Goal: Transaction & Acquisition: Purchase product/service

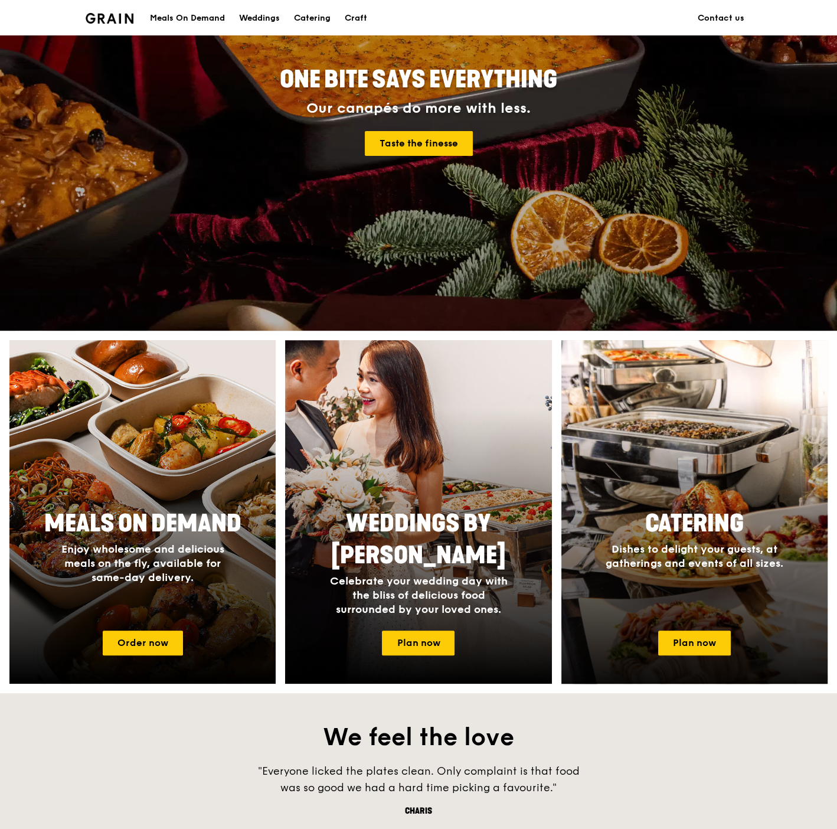
scroll to position [262, 0]
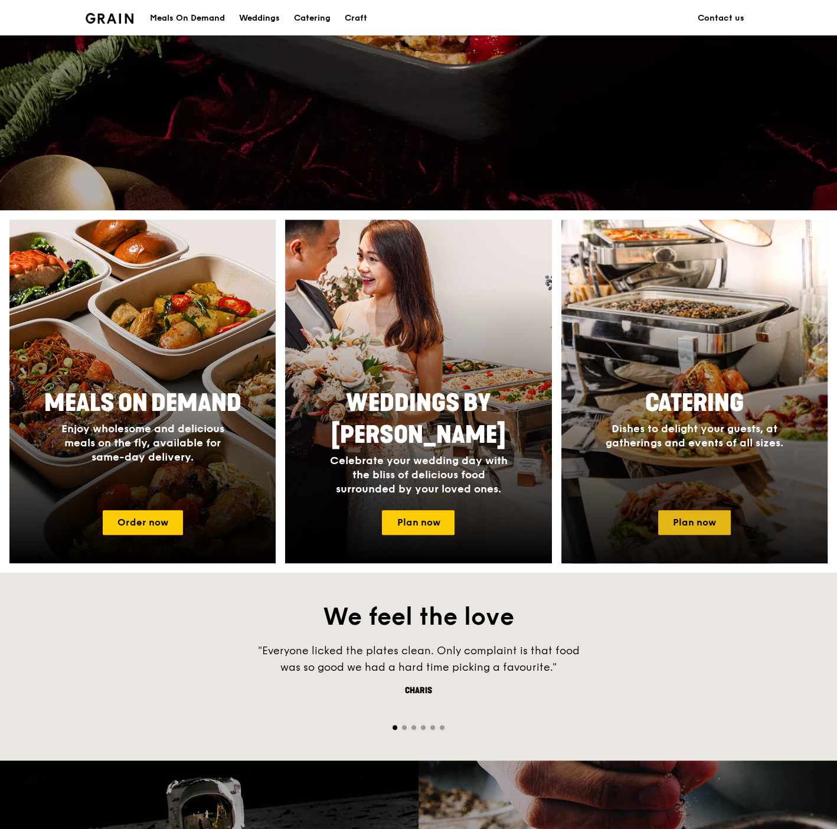
click at [695, 524] on link "Plan now" at bounding box center [694, 522] width 73 height 25
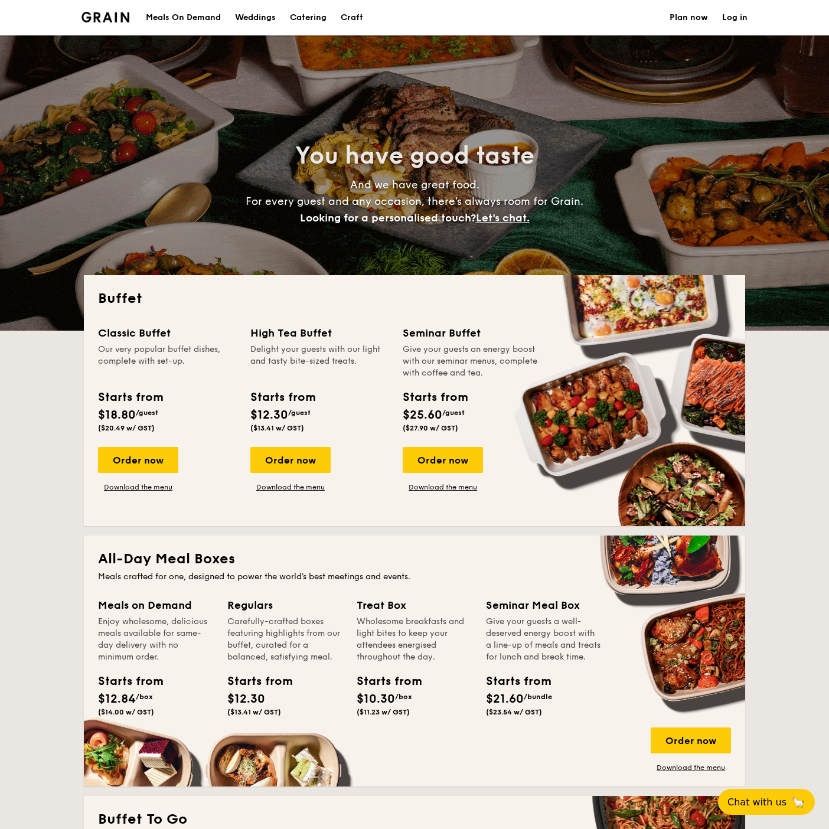
select select
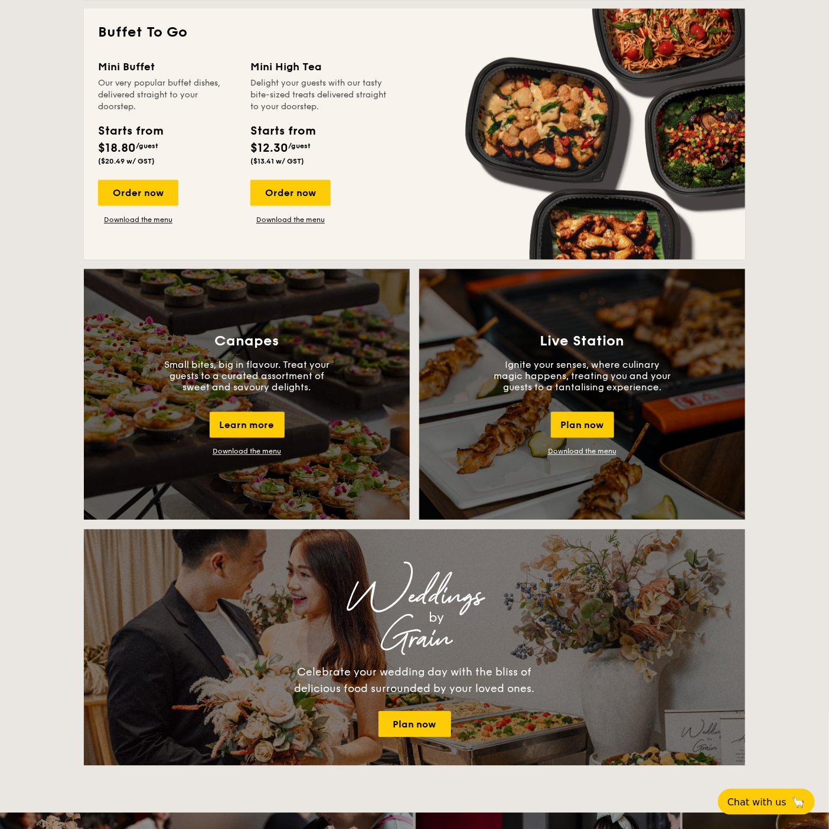
scroll to position [590, 0]
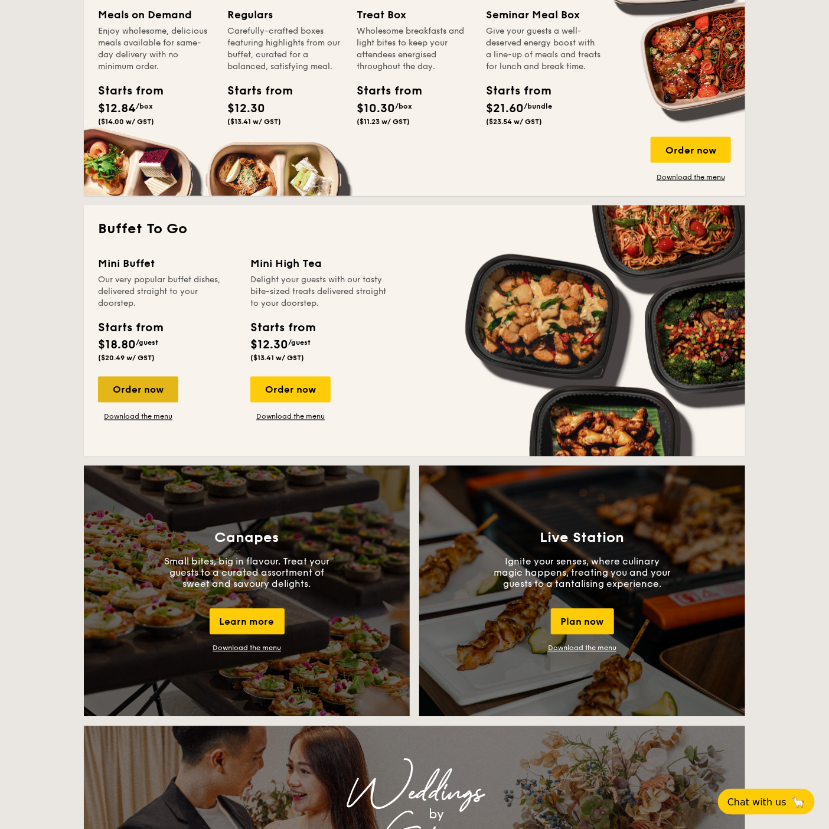
click at [129, 387] on div "Order now" at bounding box center [138, 390] width 80 height 26
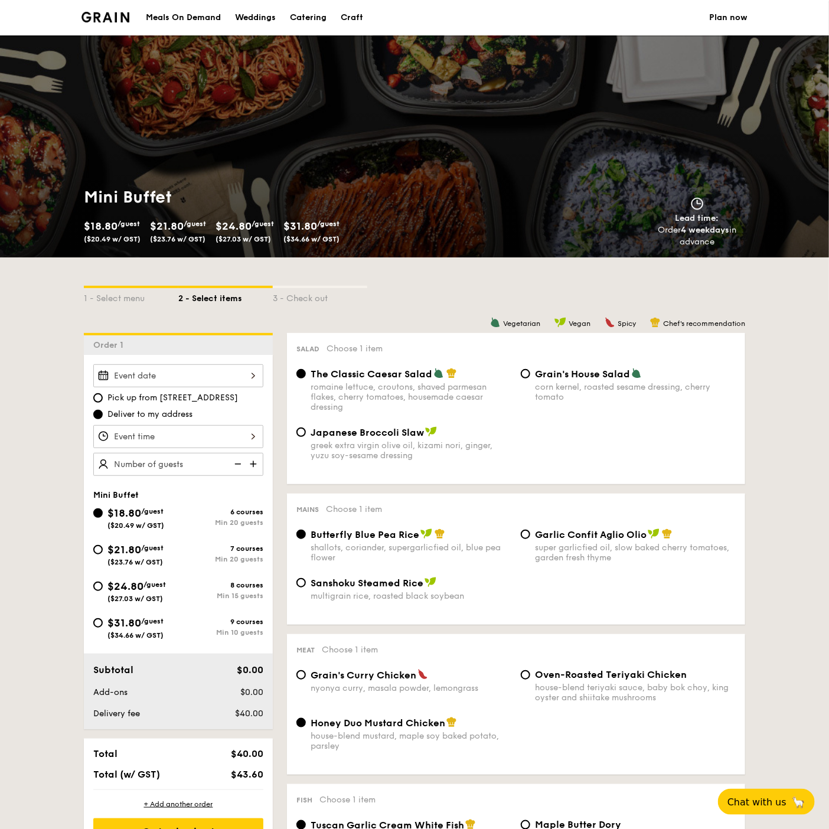
click at [158, 373] on div at bounding box center [178, 375] width 170 height 23
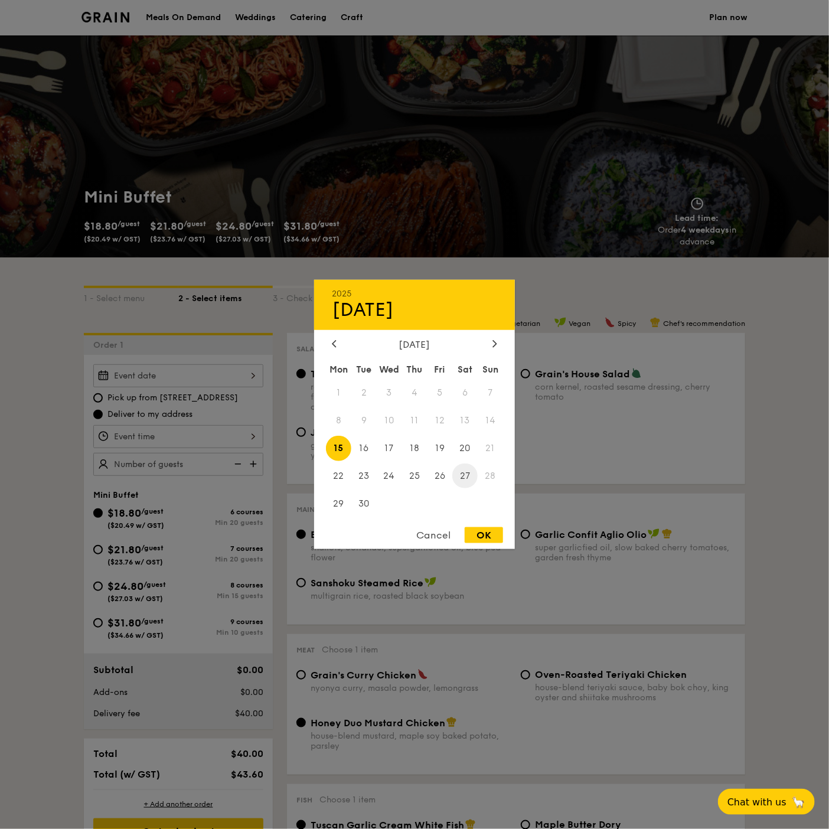
click at [467, 468] on span "27" at bounding box center [464, 475] width 25 height 25
click at [488, 537] on div "OK" at bounding box center [484, 535] width 38 height 16
type input "Sep 27, 2025"
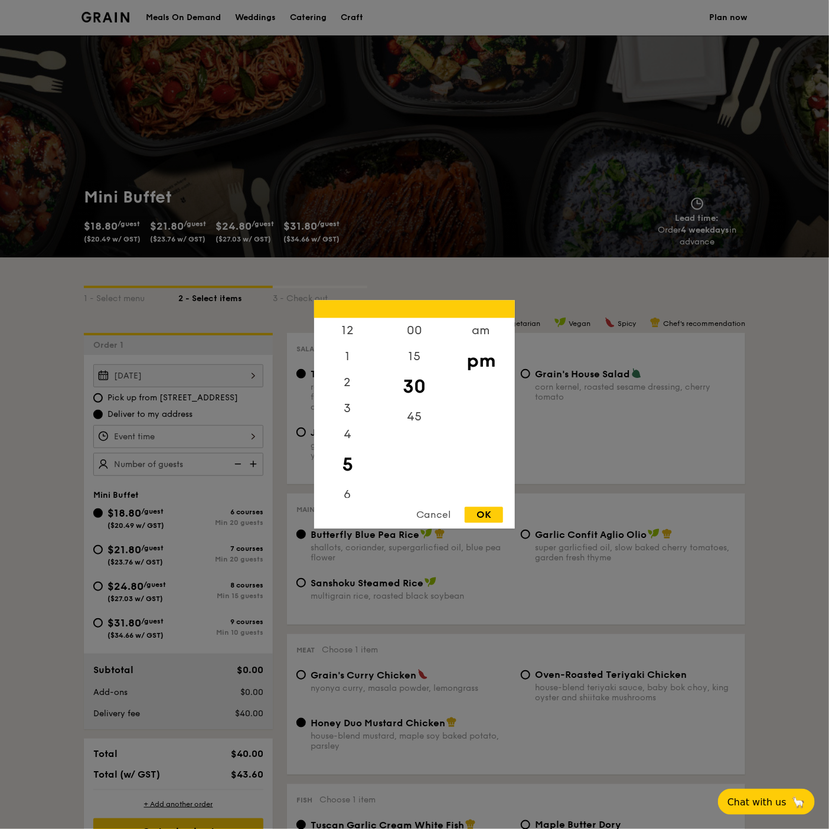
click at [182, 434] on div "12 1 2 3 4 5 6 7 8 9 10 11 00 15 30 45 am pm Cancel OK" at bounding box center [178, 436] width 170 height 23
click at [347, 360] on div "1" at bounding box center [347, 360] width 67 height 34
click at [419, 329] on div "00" at bounding box center [414, 335] width 67 height 34
click at [491, 508] on div "OK" at bounding box center [484, 515] width 38 height 16
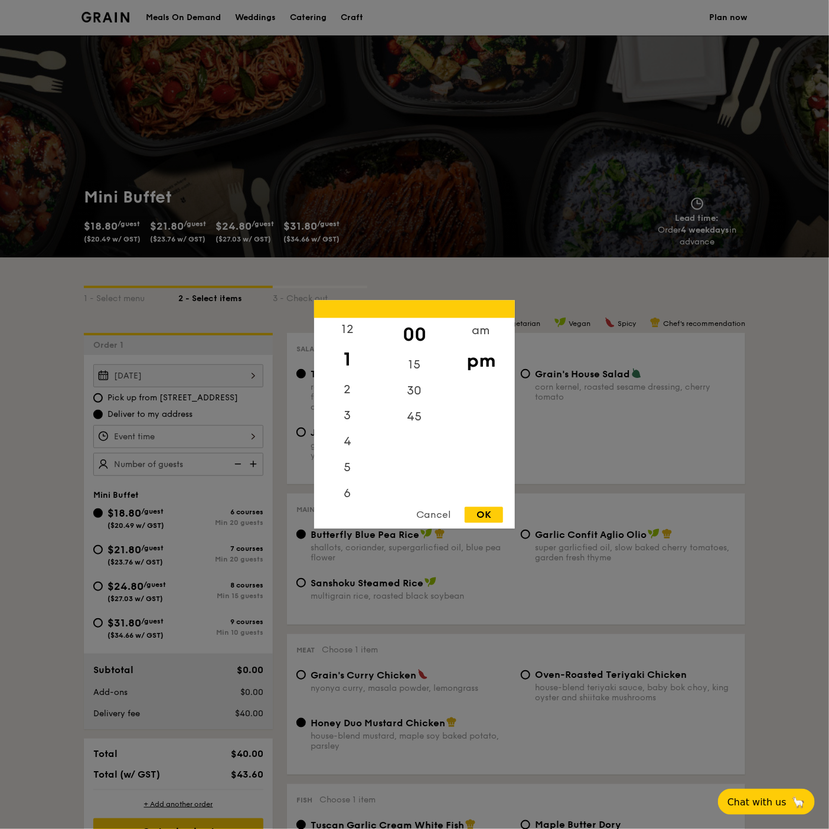
type input "1:00PM"
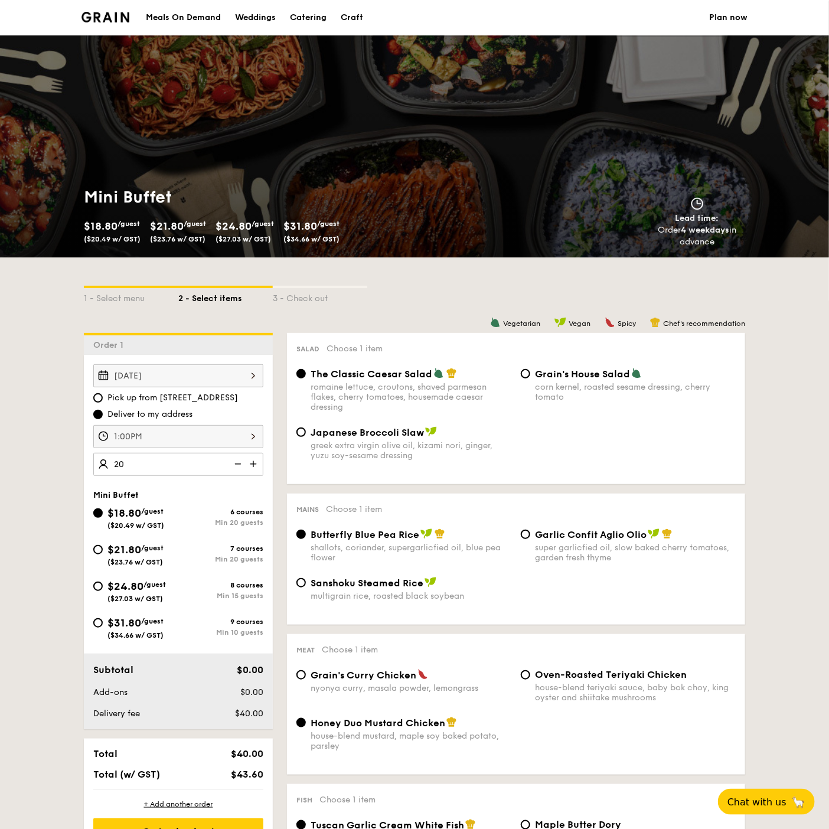
type input "20 guests"
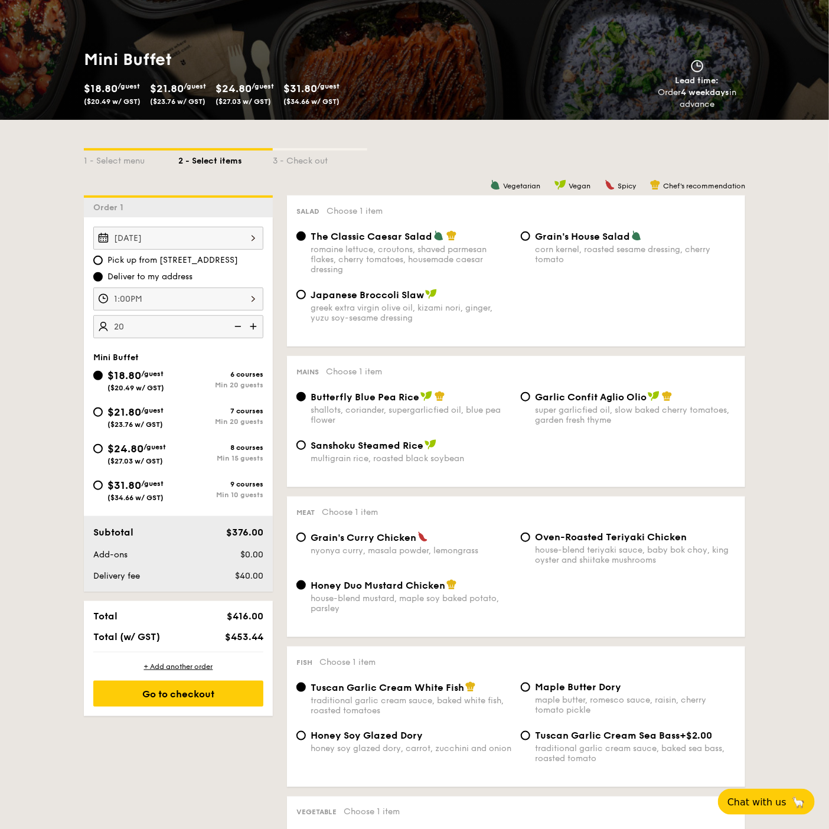
scroll to position [131, 0]
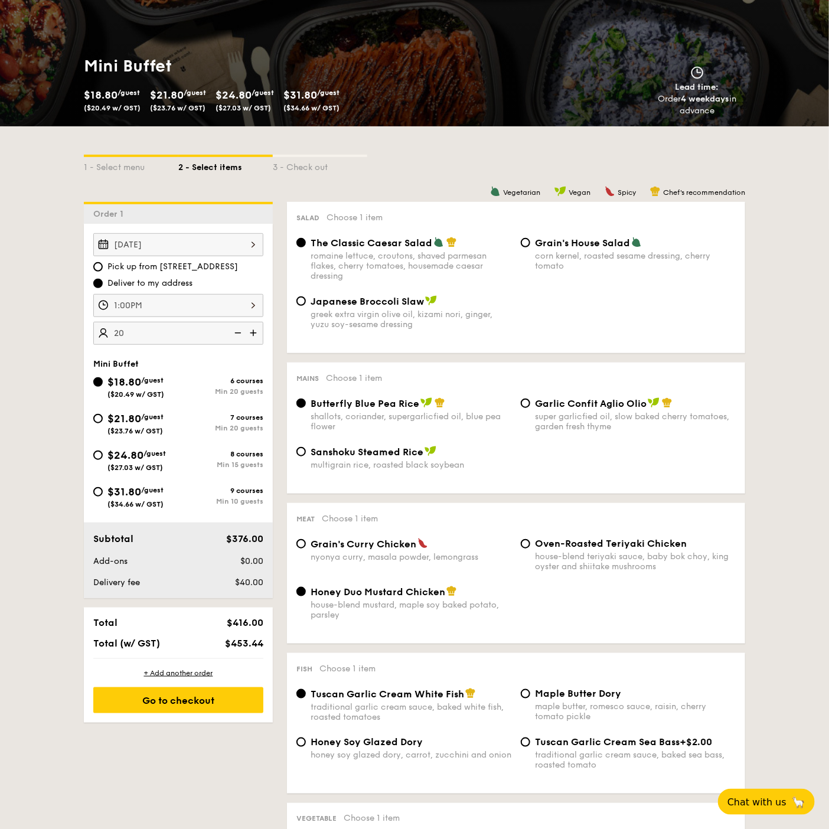
drag, startPoint x: 698, startPoint y: 629, endPoint x: 715, endPoint y: 627, distance: 17.3
click at [701, 628] on div "Honey Duo Mustard Chicken house-blend mustard, maple soy baked potato, parsley" at bounding box center [516, 610] width 449 height 48
click at [103, 415] on input "$21.80 /guest ($23.76 w/ GST) 7 courses Min 20 guests" at bounding box center [97, 418] width 9 height 9
radio input "true"
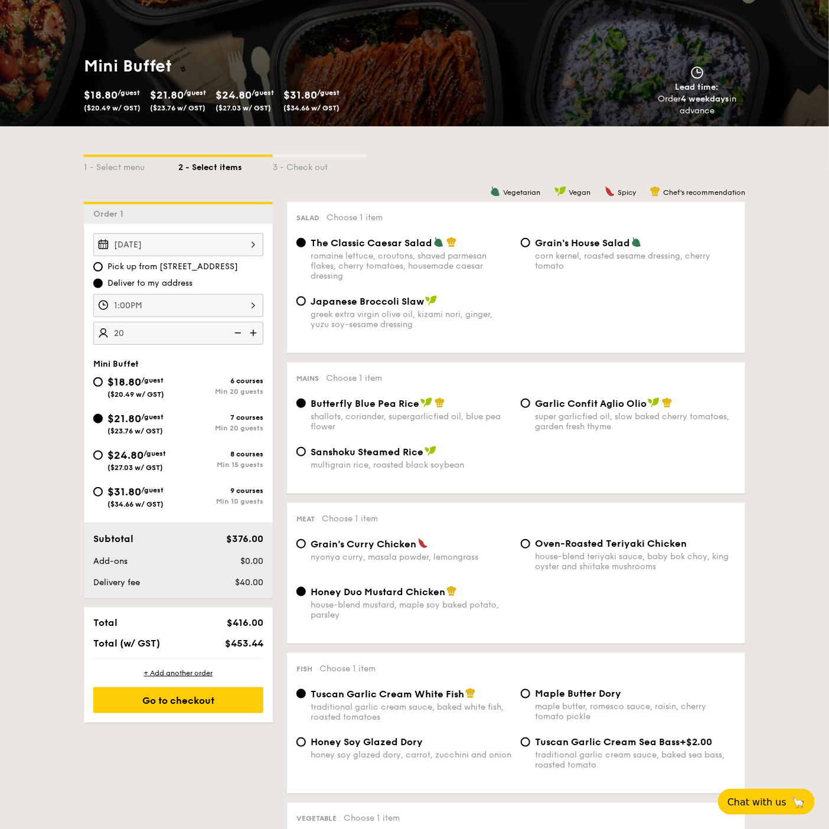
radio input "true"
radio input "false"
radio input "true"
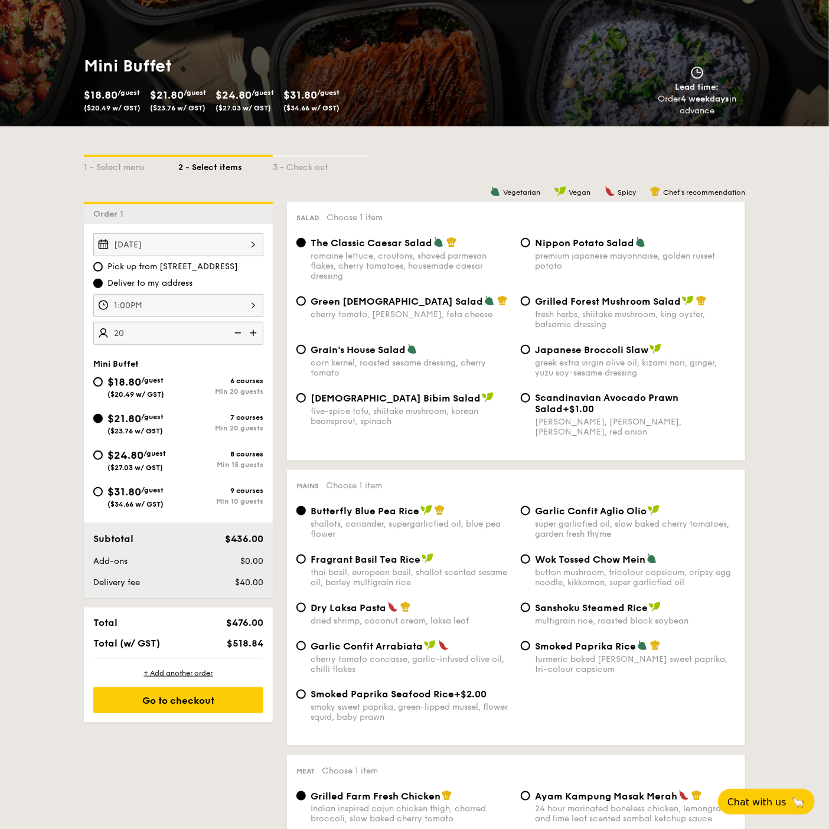
click at [111, 384] on span "$18.80" at bounding box center [124, 382] width 34 height 13
click at [103, 384] on input "$18.80 /guest ($20.49 w/ GST) 6 courses Min 20 guests" at bounding box center [97, 381] width 9 height 9
radio input "true"
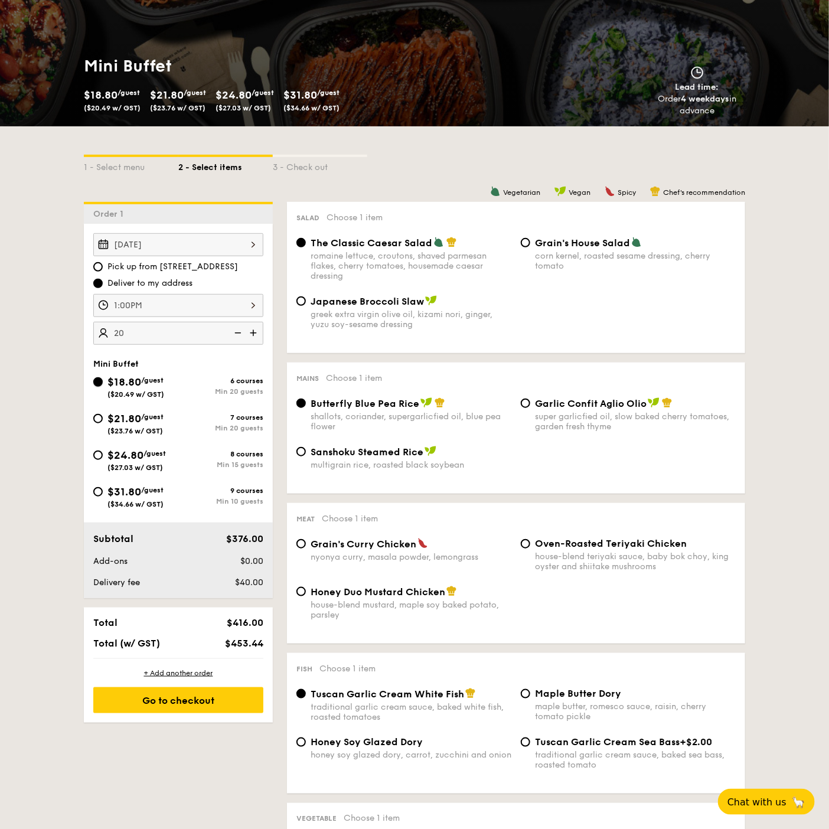
radio input "true"
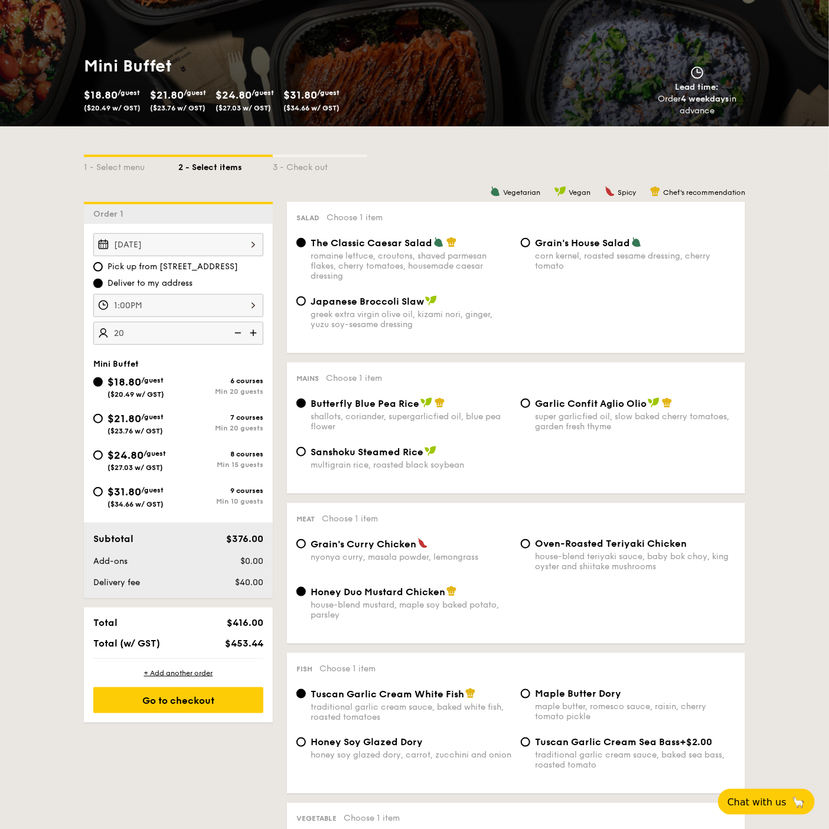
click at [123, 419] on span "$21.80" at bounding box center [124, 418] width 34 height 13
click at [103, 419] on input "$21.80 /guest ($23.76 w/ GST) 7 courses Min 20 guests" at bounding box center [97, 418] width 9 height 9
radio input "true"
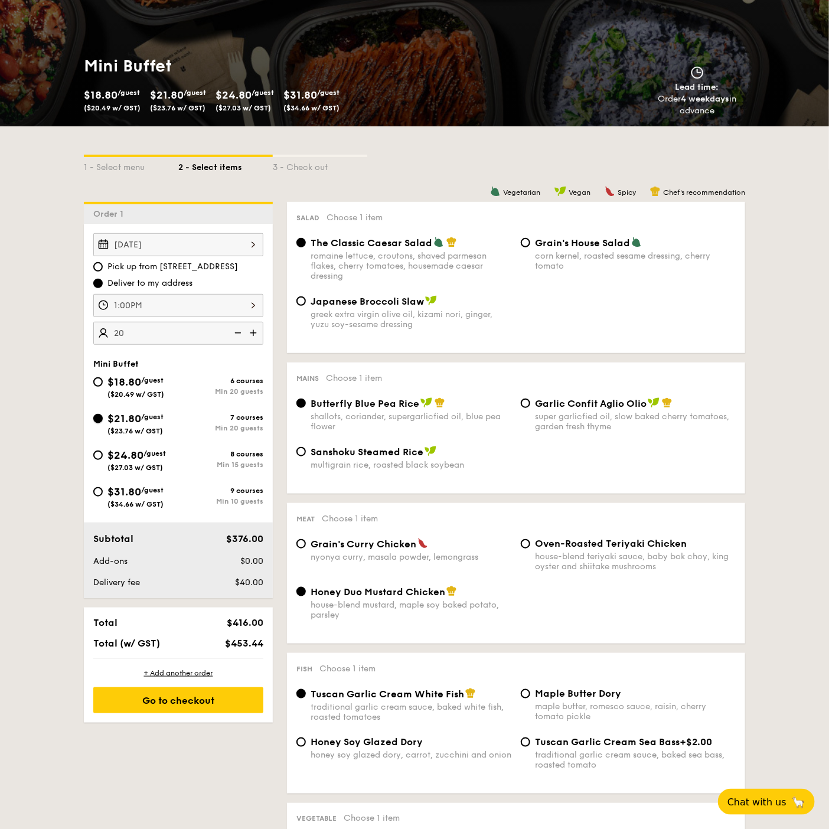
radio input "false"
radio input "true"
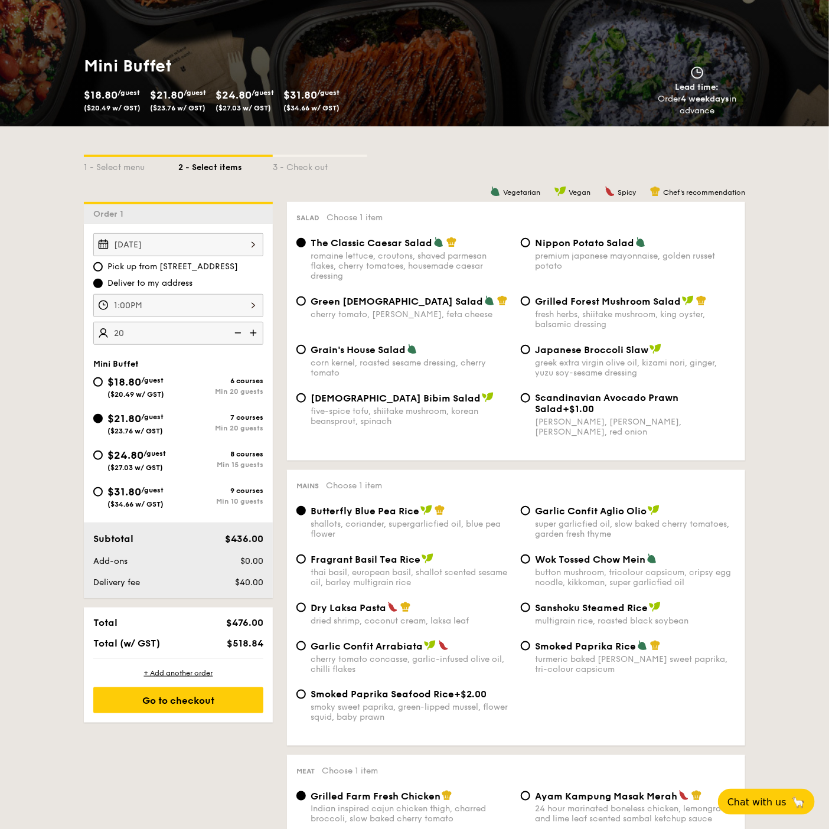
click at [126, 450] on span "$24.80" at bounding box center [125, 455] width 36 height 13
click at [103, 451] on input "$24.80 /guest ($27.03 w/ GST) 8 courses Min 15 guests" at bounding box center [97, 455] width 9 height 9
radio input "true"
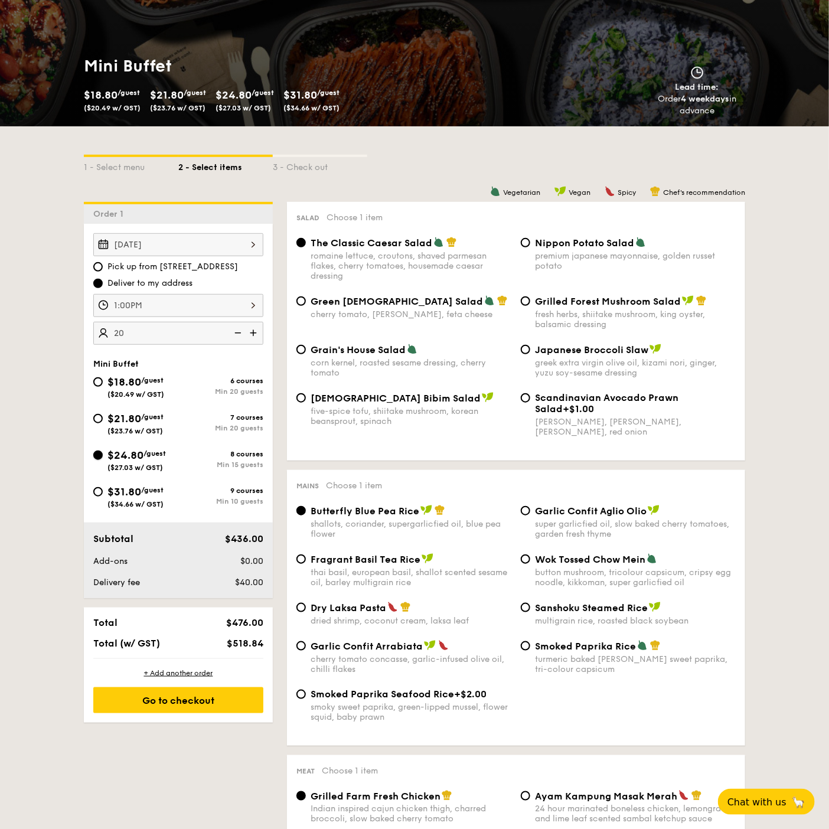
radio input "true"
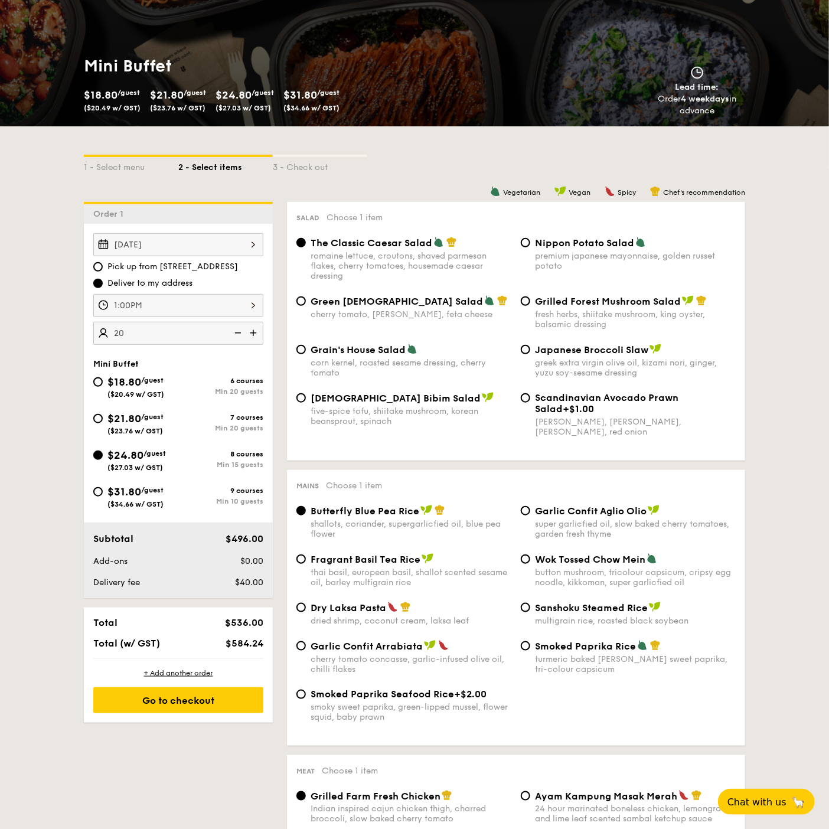
click at [139, 417] on span "$21.80" at bounding box center [124, 418] width 34 height 13
click at [103, 417] on input "$21.80 /guest ($23.76 w/ GST) 7 courses Min 20 guests" at bounding box center [97, 418] width 9 height 9
radio input "true"
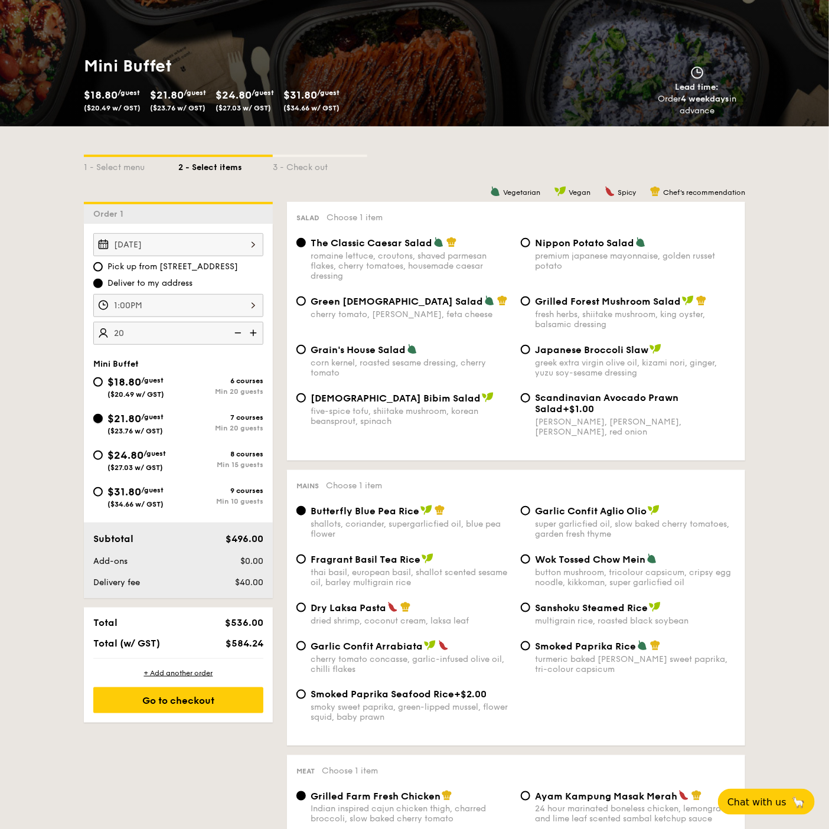
radio input "true"
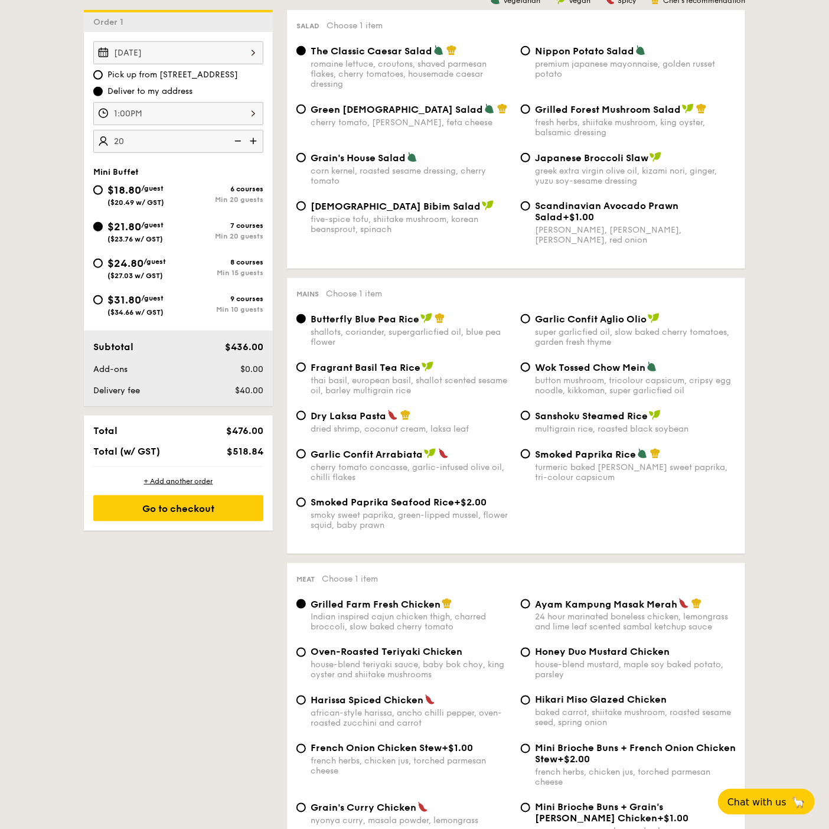
scroll to position [328, 0]
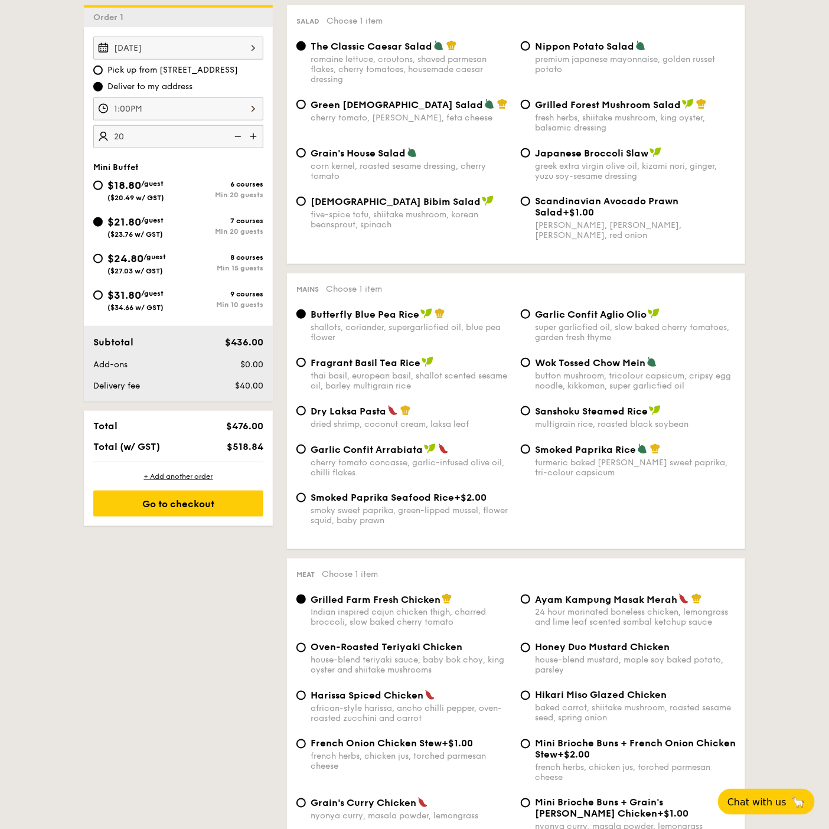
click at [128, 179] on span "$18.80" at bounding box center [124, 185] width 34 height 13
click at [103, 181] on input "$18.80 /guest ($20.49 w/ GST) 6 courses Min 20 guests" at bounding box center [97, 185] width 9 height 9
radio input "true"
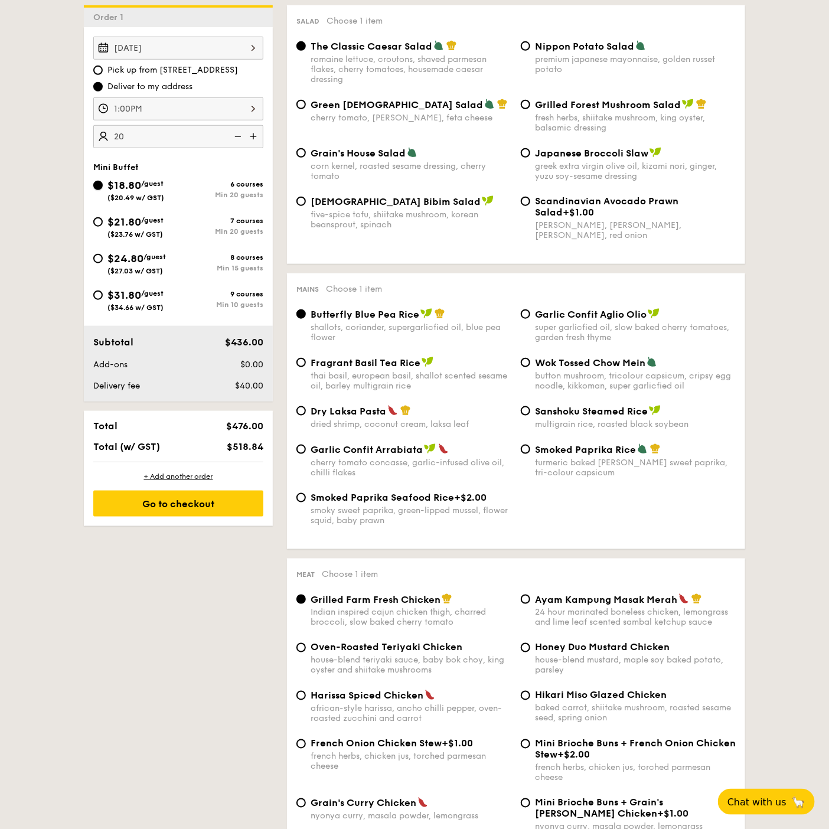
radio input "true"
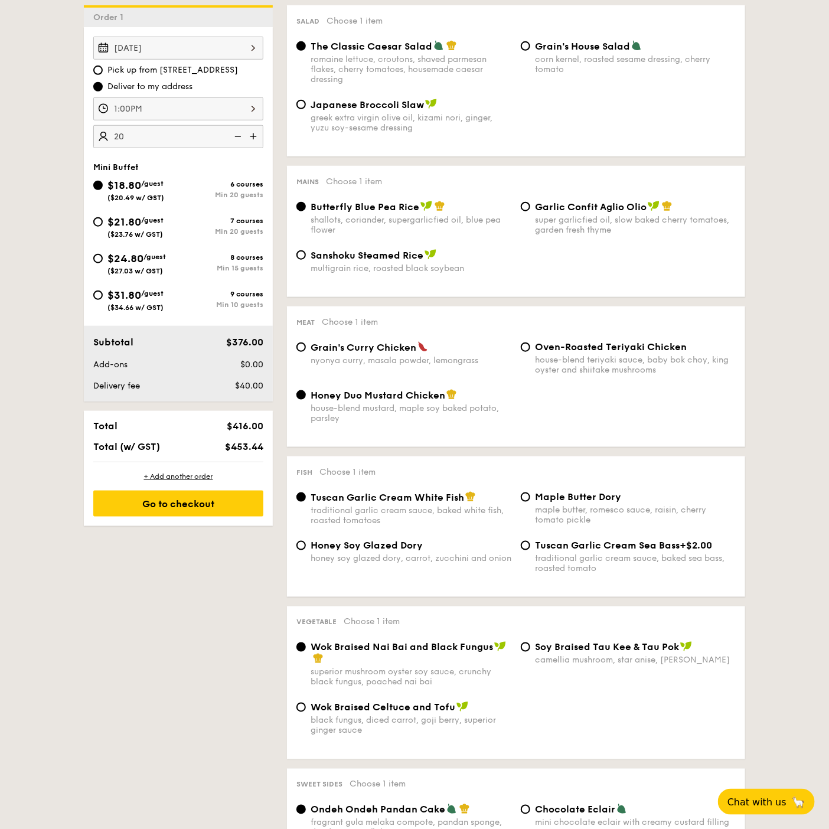
click at [141, 220] on span "$21.80" at bounding box center [124, 222] width 34 height 13
click at [103, 220] on input "$21.80 /guest ($23.76 w/ GST) 7 courses Min 20 guests" at bounding box center [97, 221] width 9 height 9
radio input "true"
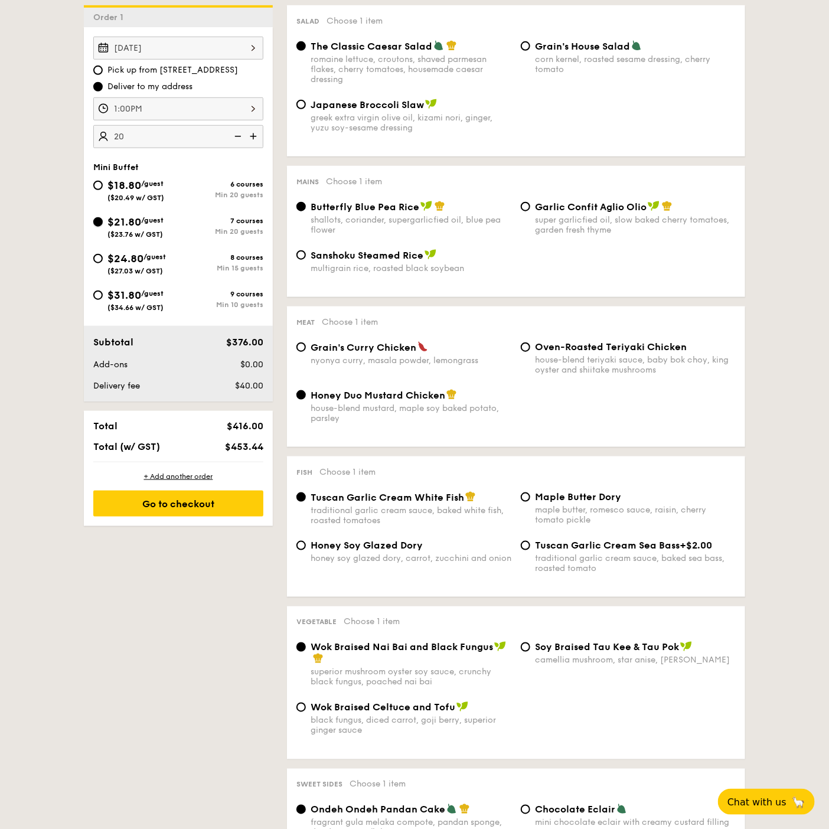
radio input "false"
radio input "true"
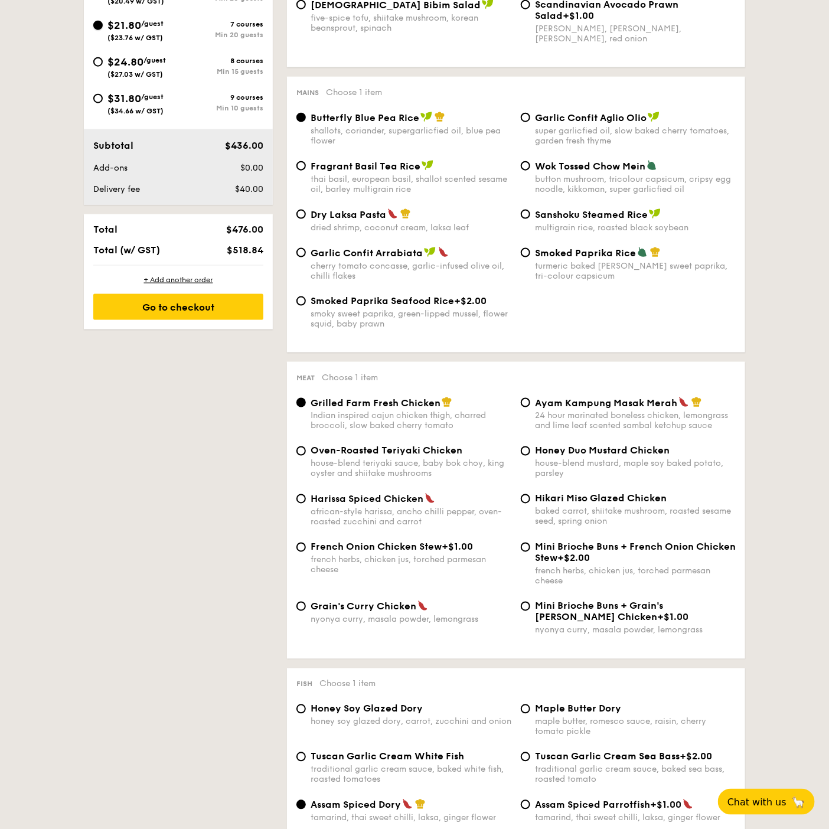
scroll to position [459, 0]
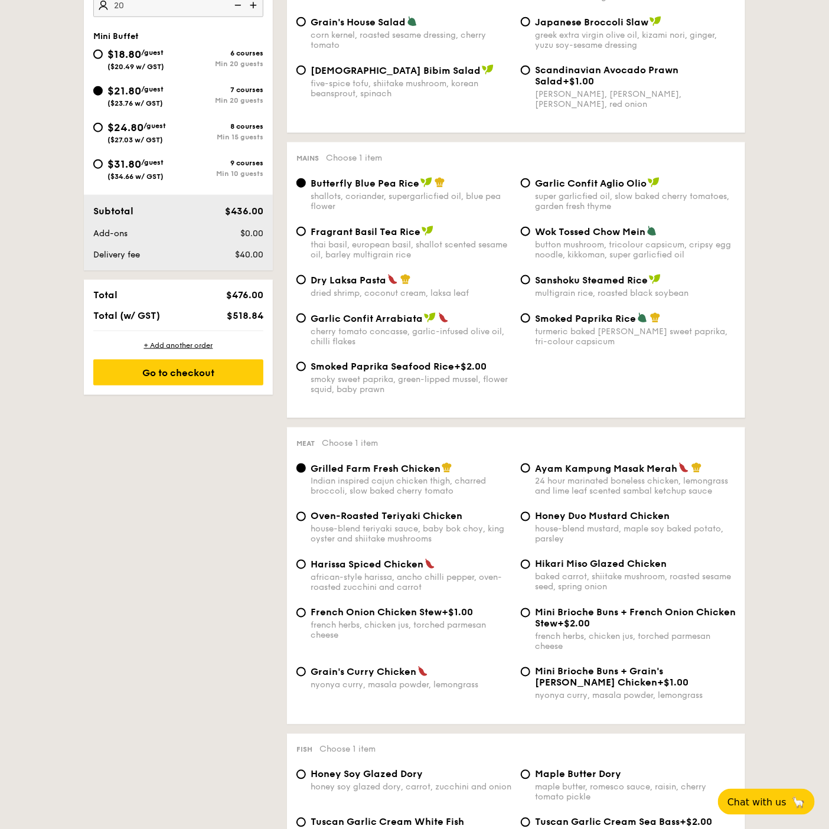
drag, startPoint x: 229, startPoint y: 309, endPoint x: 265, endPoint y: 318, distance: 37.1
click at [265, 318] on div "$518.84" at bounding box center [232, 315] width 72 height 11
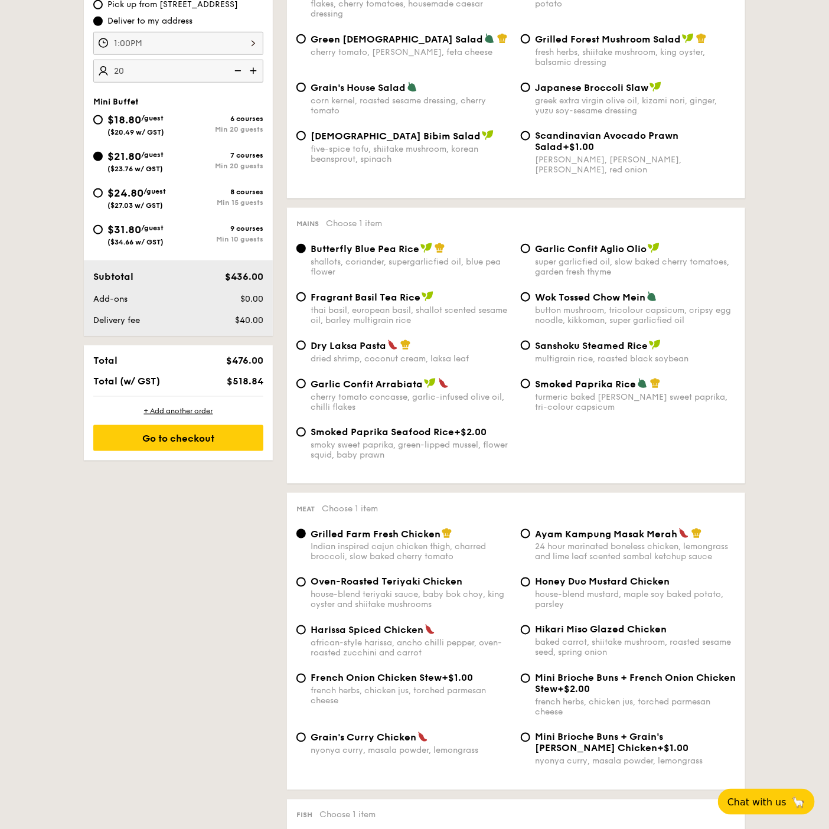
click at [138, 118] on span "$18.80" at bounding box center [124, 119] width 34 height 13
click at [103, 118] on input "$18.80 /guest ($20.49 w/ GST) 6 courses Min 20 guests" at bounding box center [97, 119] width 9 height 9
radio input "true"
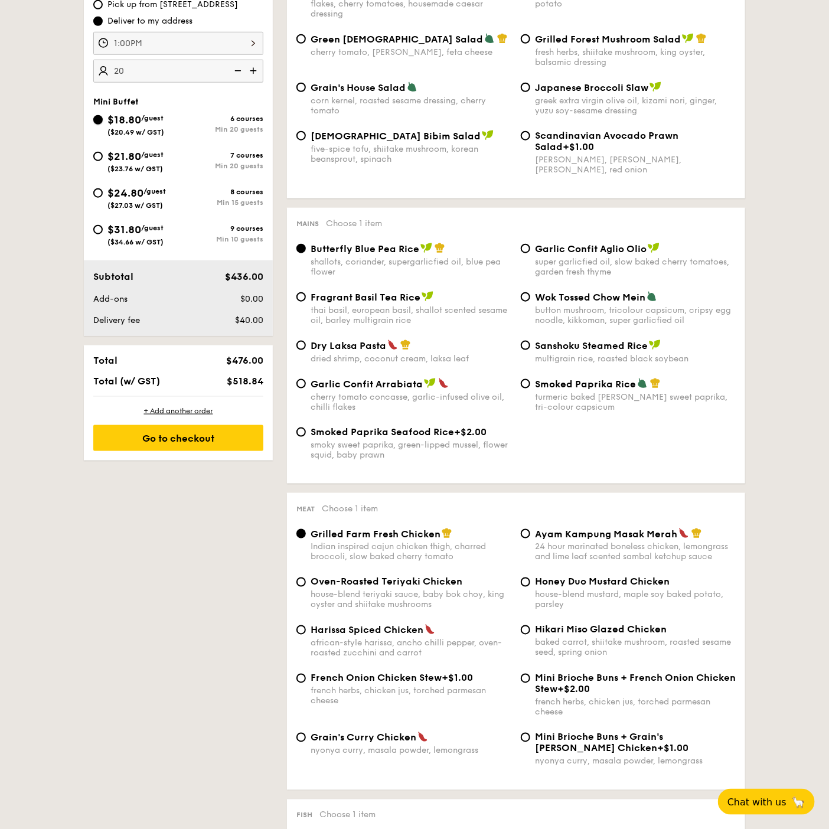
radio input "true"
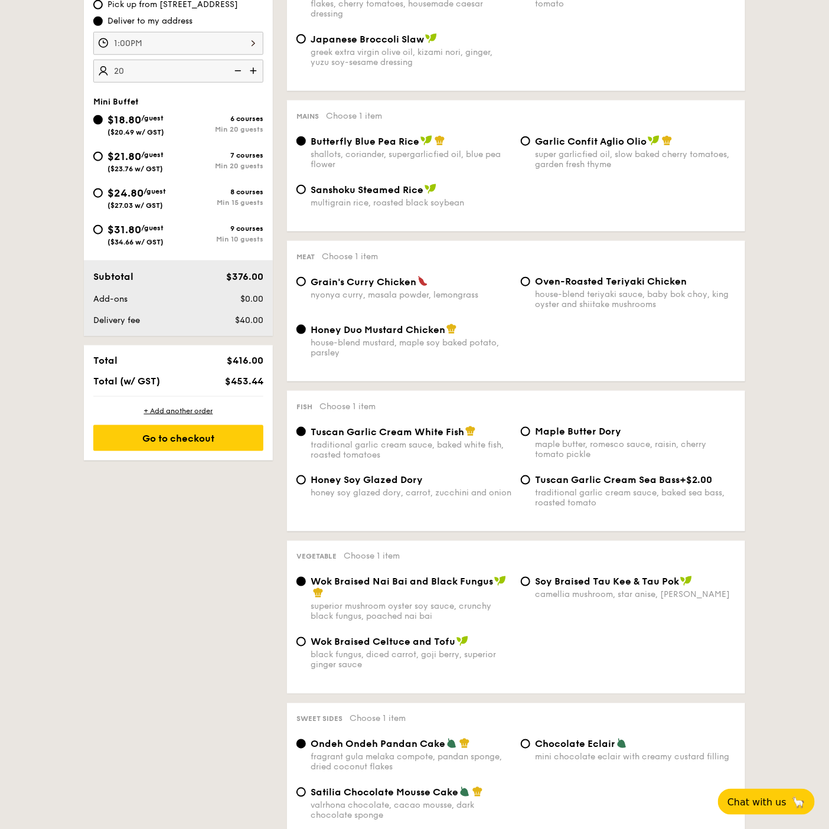
drag, startPoint x: 227, startPoint y: 380, endPoint x: 272, endPoint y: 384, distance: 44.4
click at [272, 384] on div "Total $416.00 Total (w/ GST) $453.44" at bounding box center [178, 370] width 189 height 51
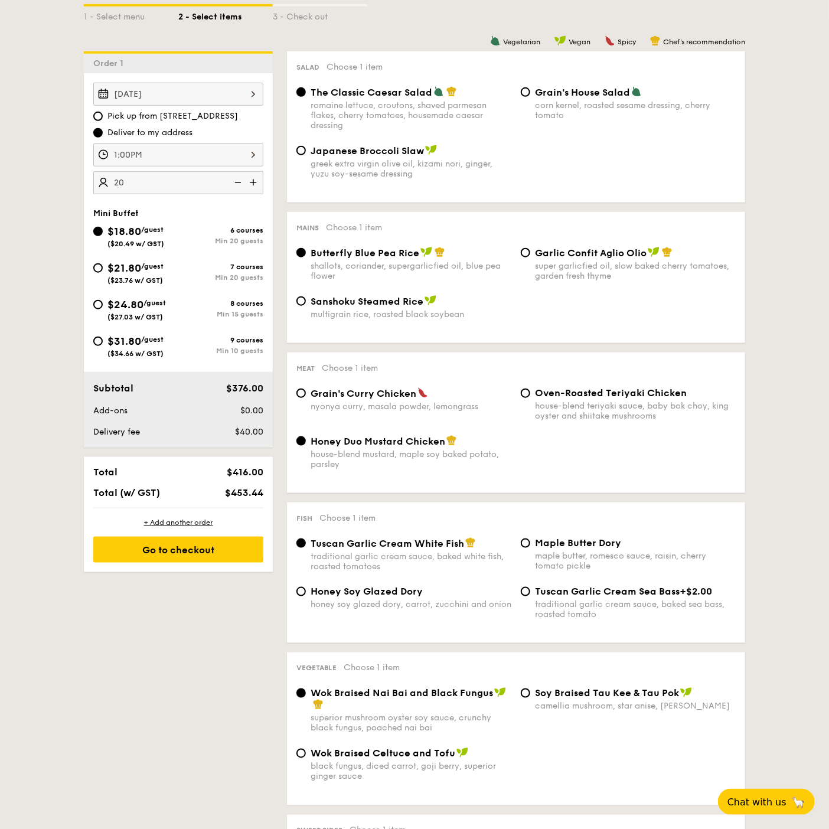
scroll to position [262, 0]
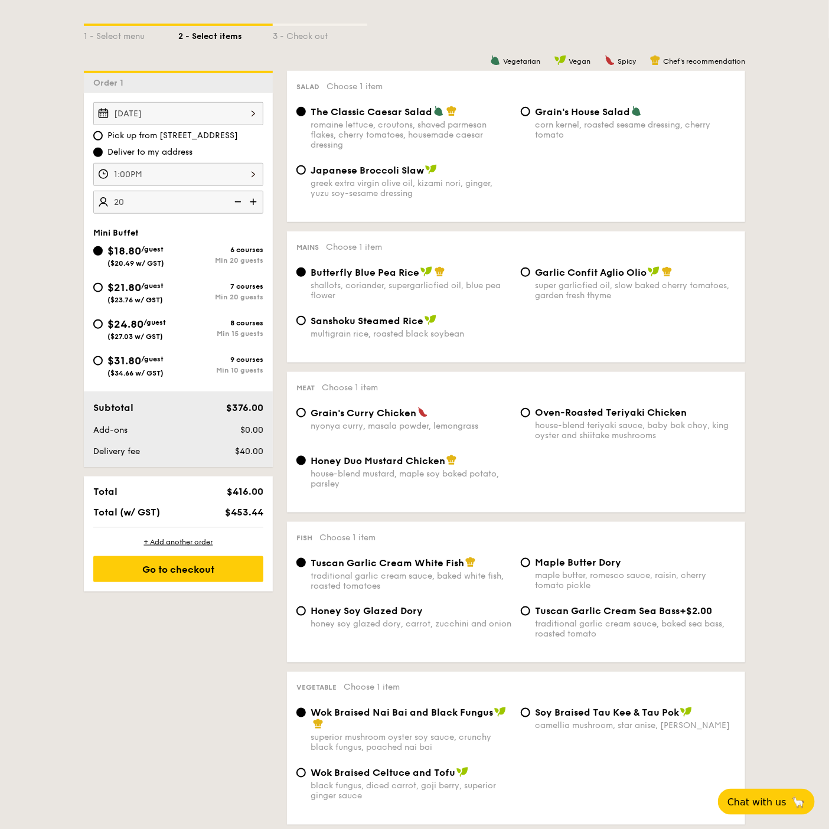
click at [151, 285] on span "/guest" at bounding box center [152, 286] width 22 height 8
click at [103, 285] on input "$21.80 /guest ($23.76 w/ GST) 7 courses Min 20 guests" at bounding box center [97, 287] width 9 height 9
radio input "true"
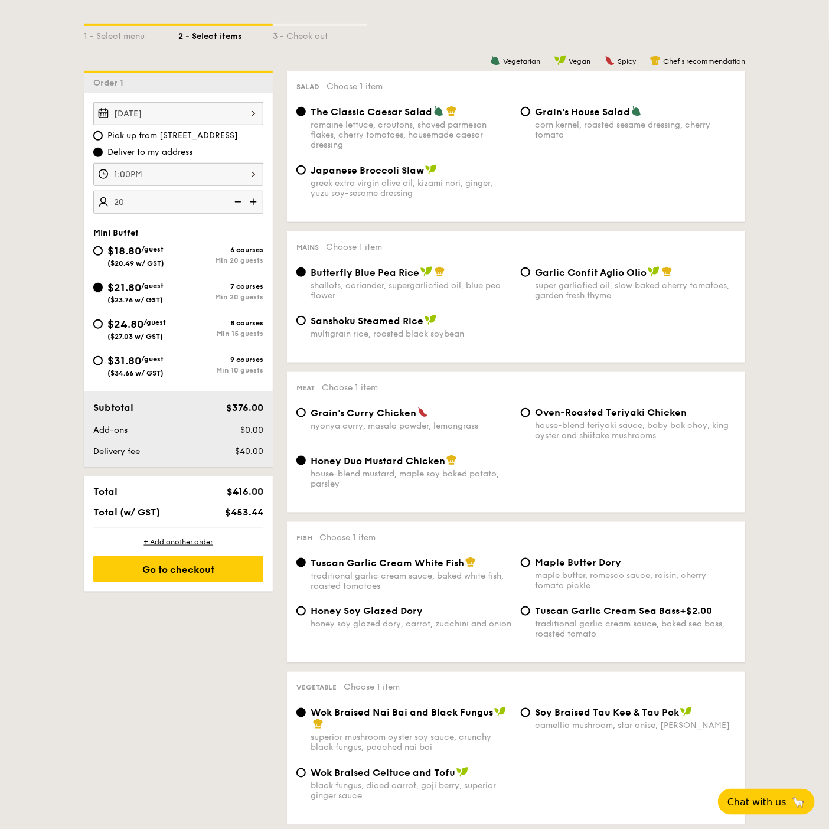
radio input "false"
radio input "true"
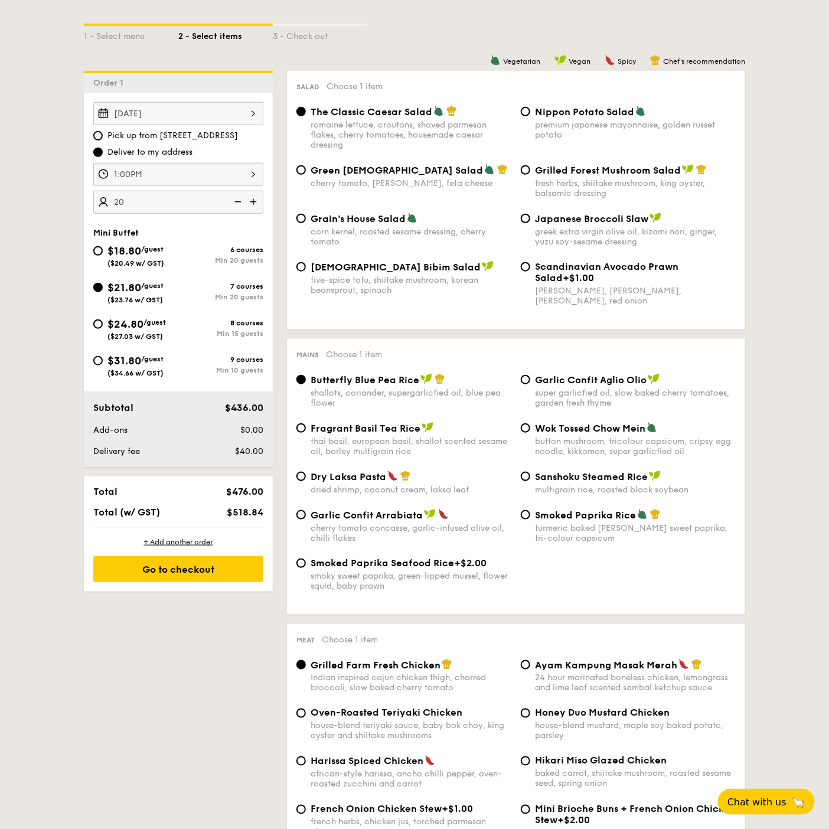
click at [563, 120] on div "premium japanese mayonnaise, golden russet potato" at bounding box center [635, 130] width 201 height 20
click at [530, 116] on input "Nippon Potato Salad premium japanese mayonnaise, golden russet potato" at bounding box center [525, 111] width 9 height 9
radio input "true"
click at [229, 247] on div "6 courses" at bounding box center [220, 250] width 85 height 8
click at [103, 247] on input "$18.80 /guest ($20.49 w/ GST) 6 courses Min 20 guests" at bounding box center [97, 250] width 9 height 9
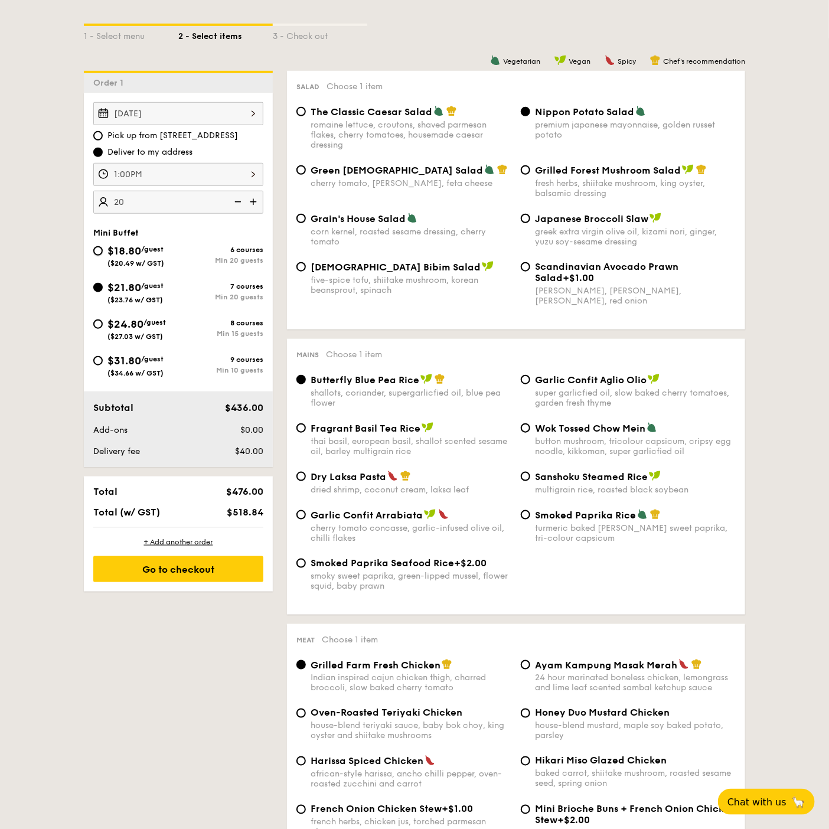
radio input "true"
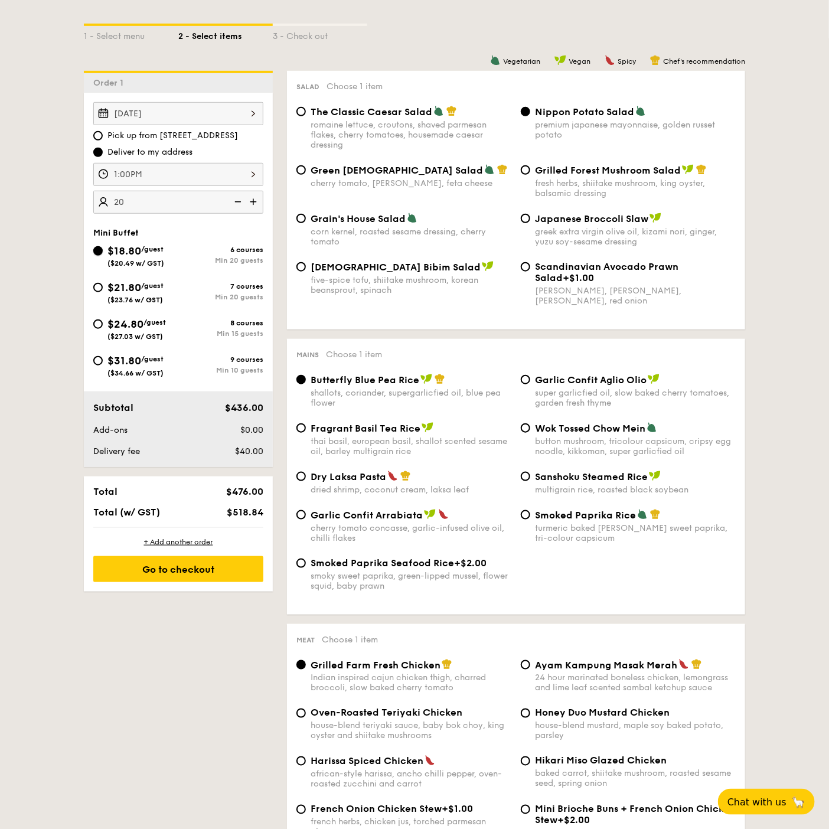
radio input "true"
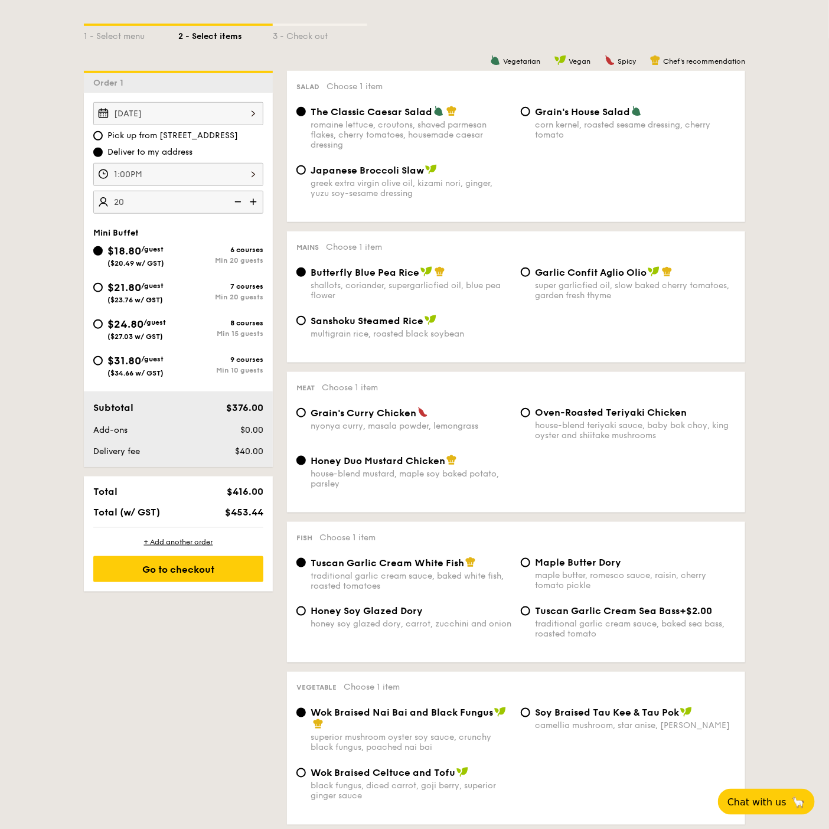
click at [226, 284] on div "7 courses" at bounding box center [220, 286] width 85 height 8
click at [103, 284] on input "$21.80 /guest ($23.76 w/ GST) 7 courses Min 20 guests" at bounding box center [97, 287] width 9 height 9
radio input "true"
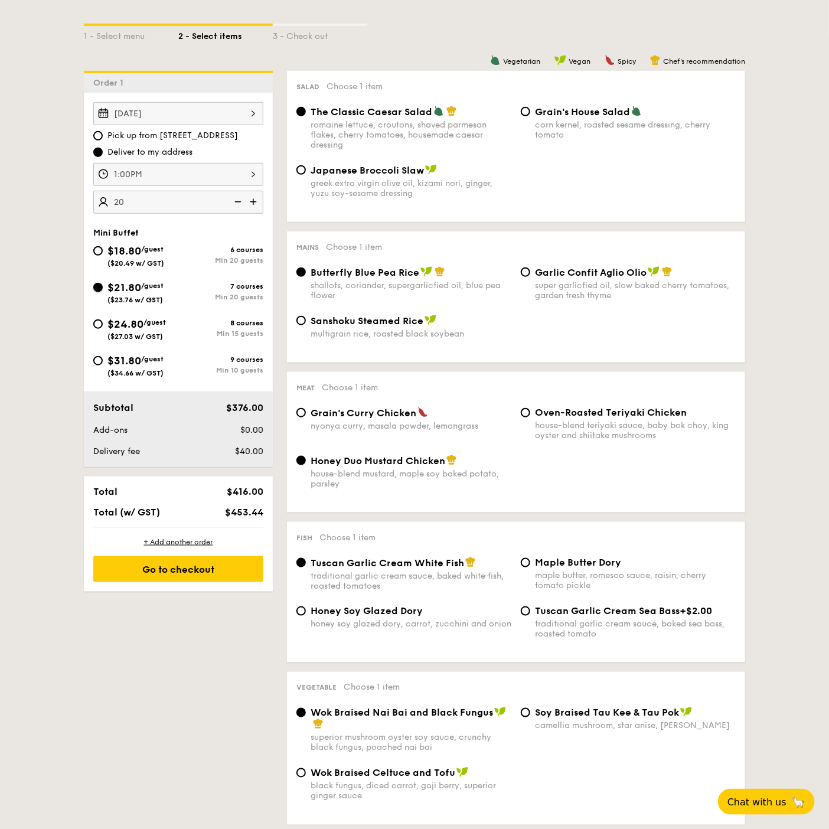
radio input "false"
radio input "true"
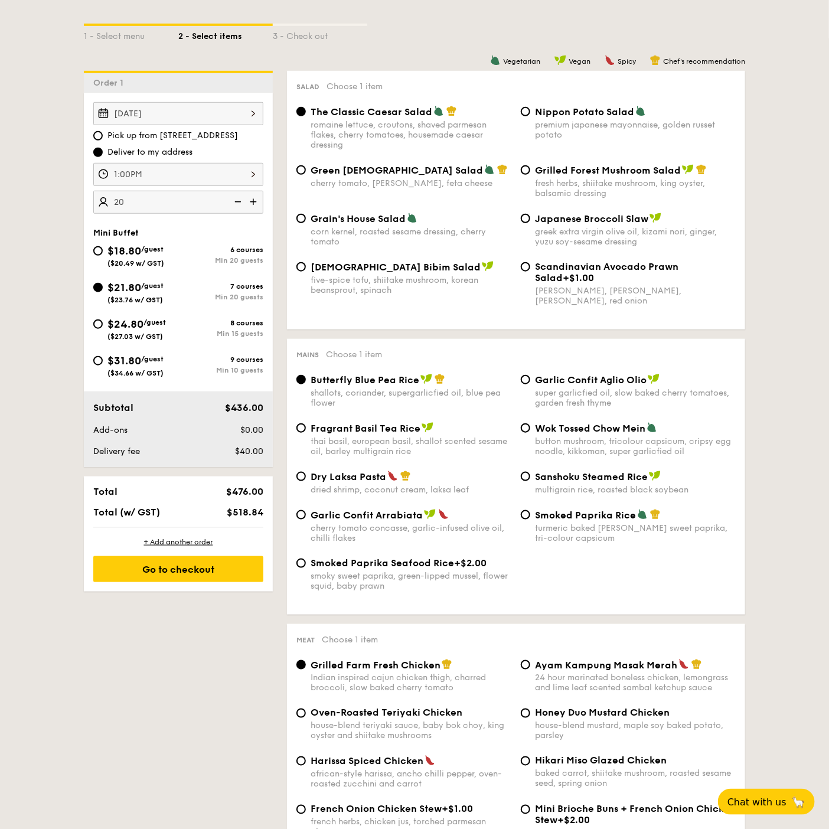
click at [384, 177] on div "Green Goddess Salad cherry tomato, dill, feta cheese" at bounding box center [411, 176] width 201 height 24
click at [306, 175] on input "Green Goddess Salad cherry tomato, dill, feta cheese" at bounding box center [300, 169] width 9 height 9
radio input "true"
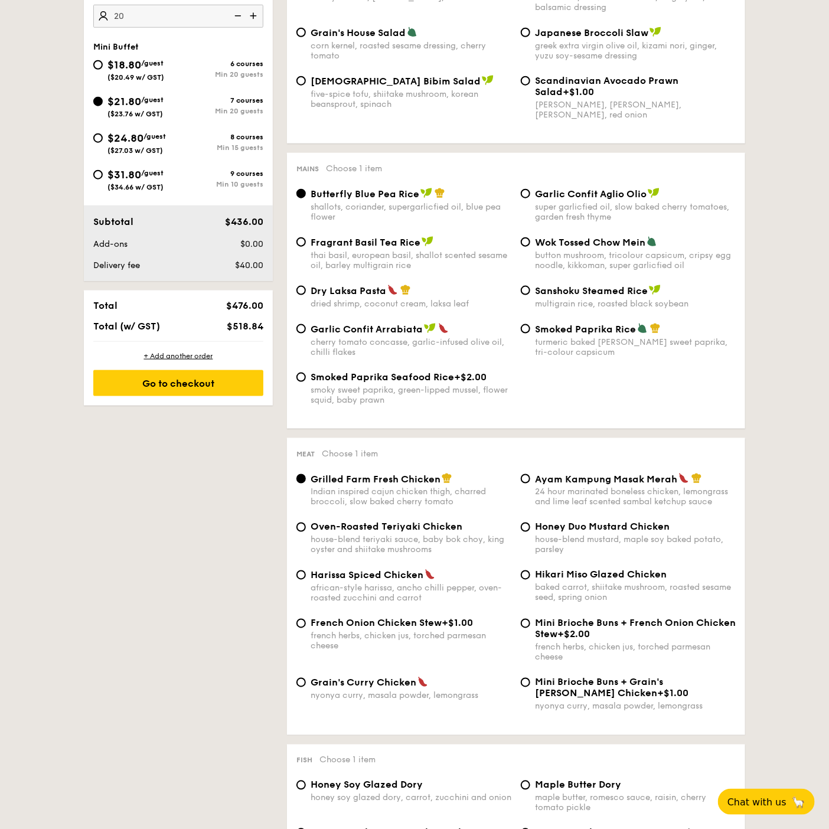
scroll to position [459, 0]
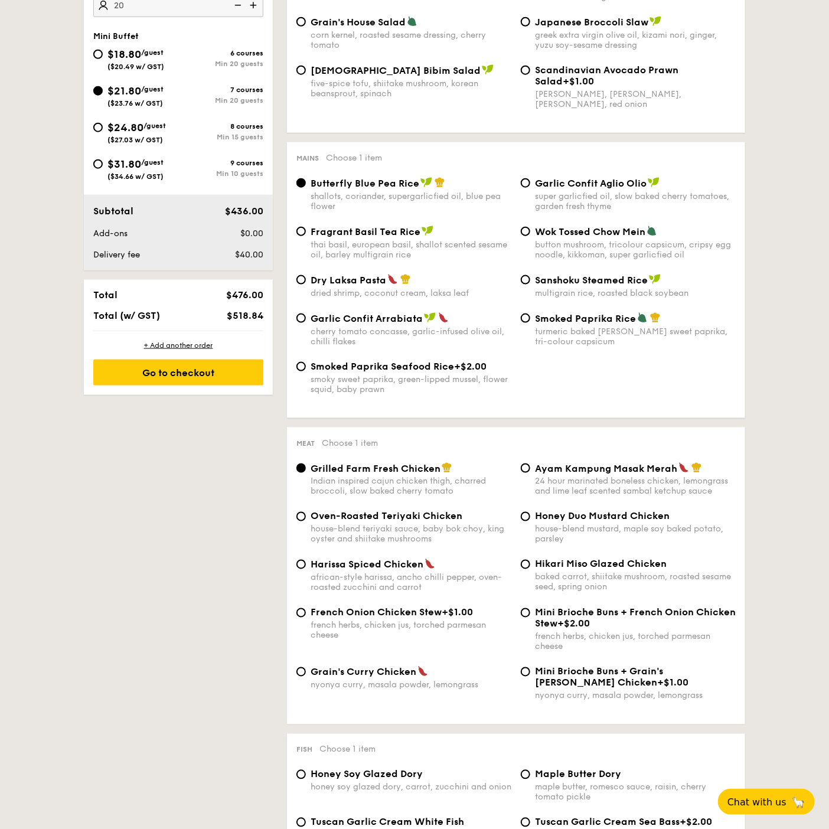
click at [406, 194] on div "shallots, coriander, supergarlicfied oil, blue pea flower" at bounding box center [411, 201] width 201 height 20
click at [306, 188] on input "Butterfly Blue Pea Rice shallots, coriander, supergarlicfied oil, blue pea flow…" at bounding box center [300, 182] width 9 height 9
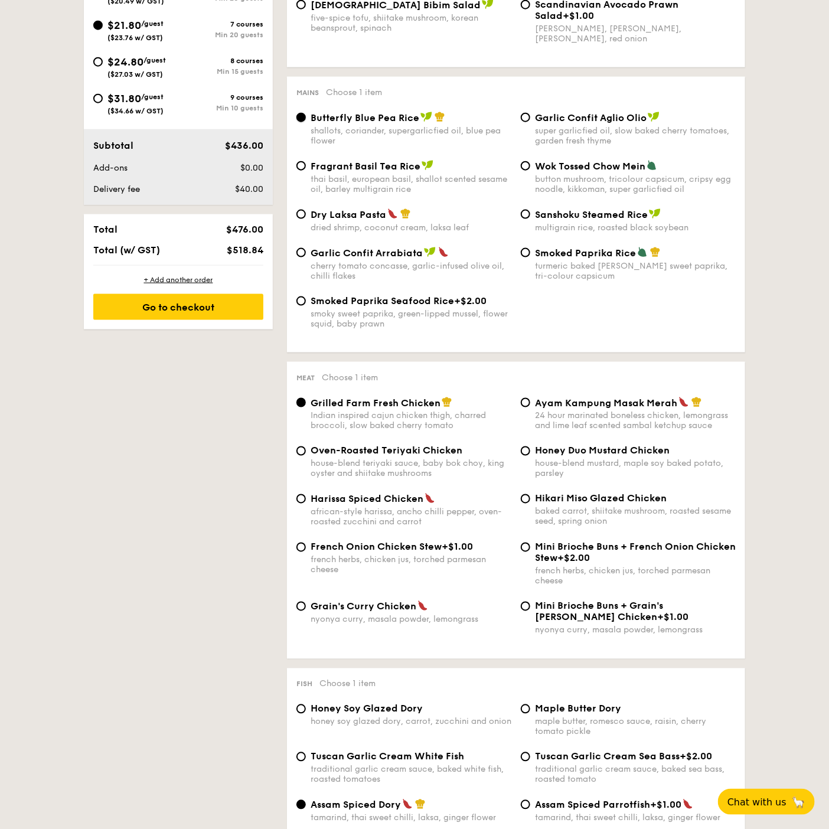
scroll to position [590, 0]
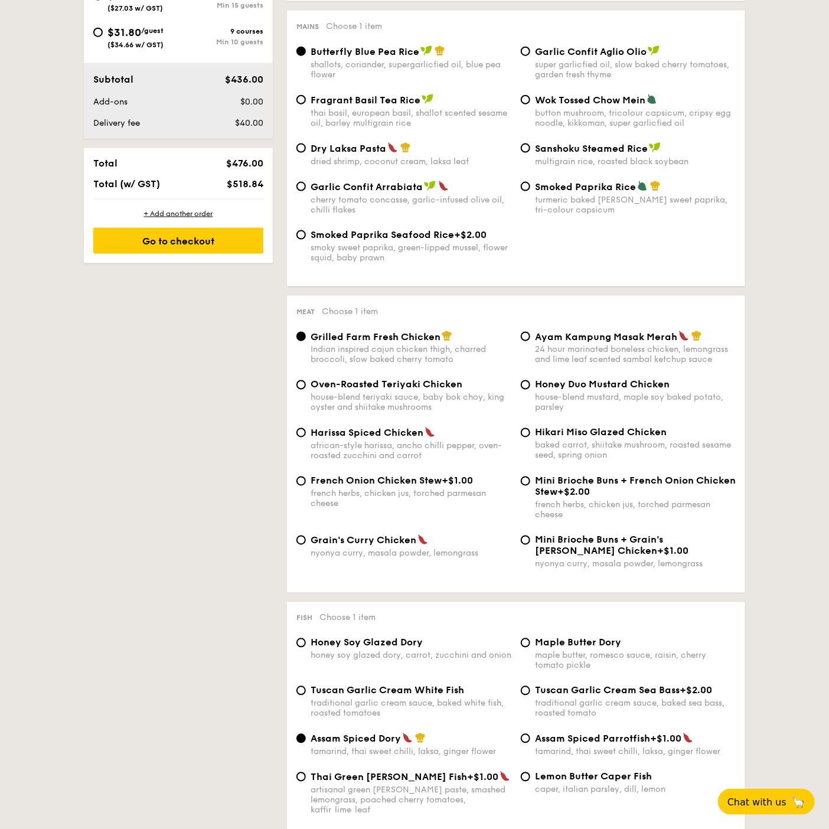
click at [565, 188] on span "Smoked Paprika Rice" at bounding box center [585, 186] width 101 height 11
click at [530, 188] on input "Smoked Paprika Rice turmeric baked rice, smokey sweet paprika, tri-colour capsi…" at bounding box center [525, 186] width 9 height 9
radio input "true"
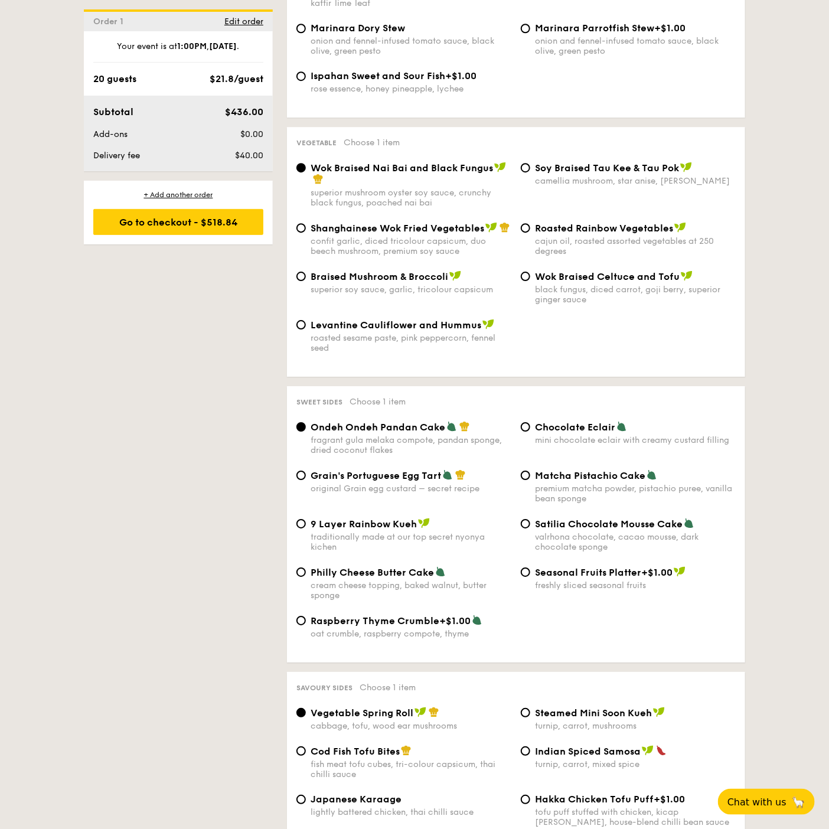
scroll to position [1247, 0]
